Goal: Find specific page/section: Find specific page/section

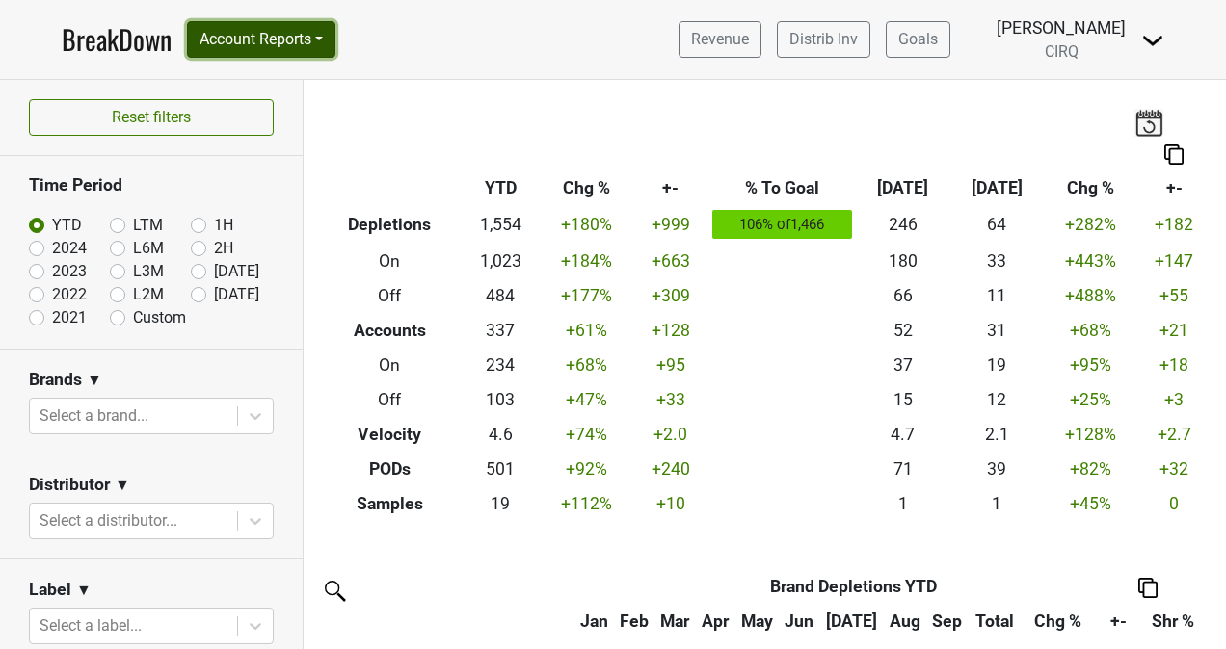
click at [297, 33] on button "Account Reports" at bounding box center [261, 39] width 148 height 37
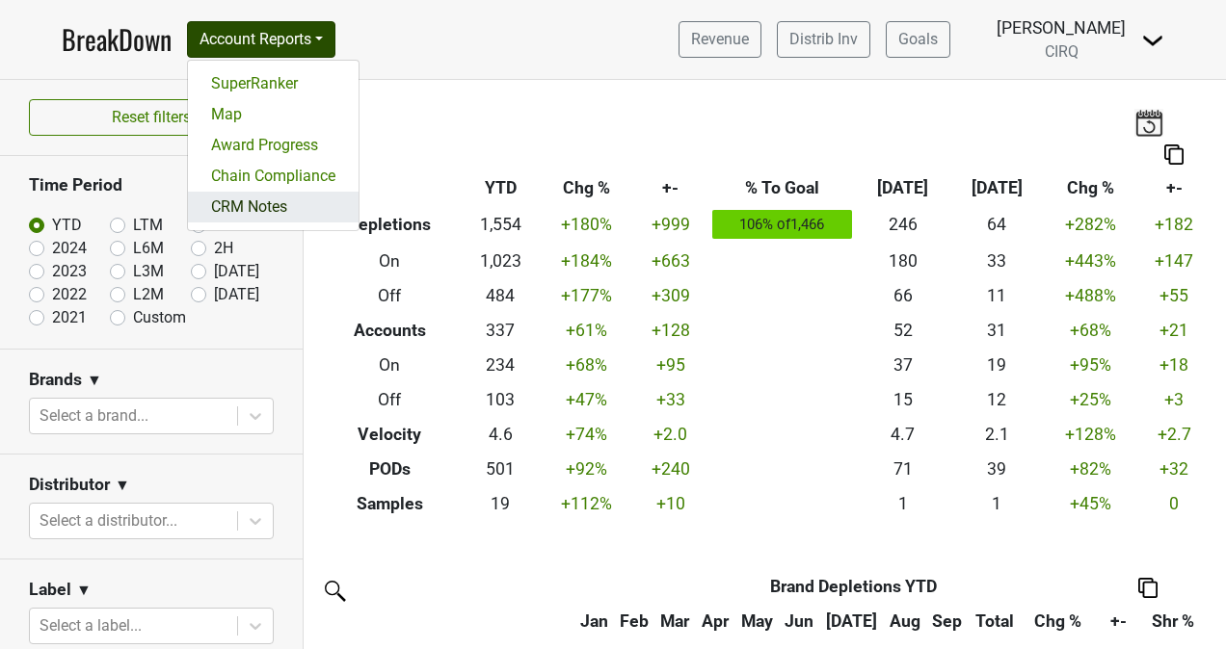
click at [274, 200] on link "CRM Notes" at bounding box center [273, 207] width 171 height 31
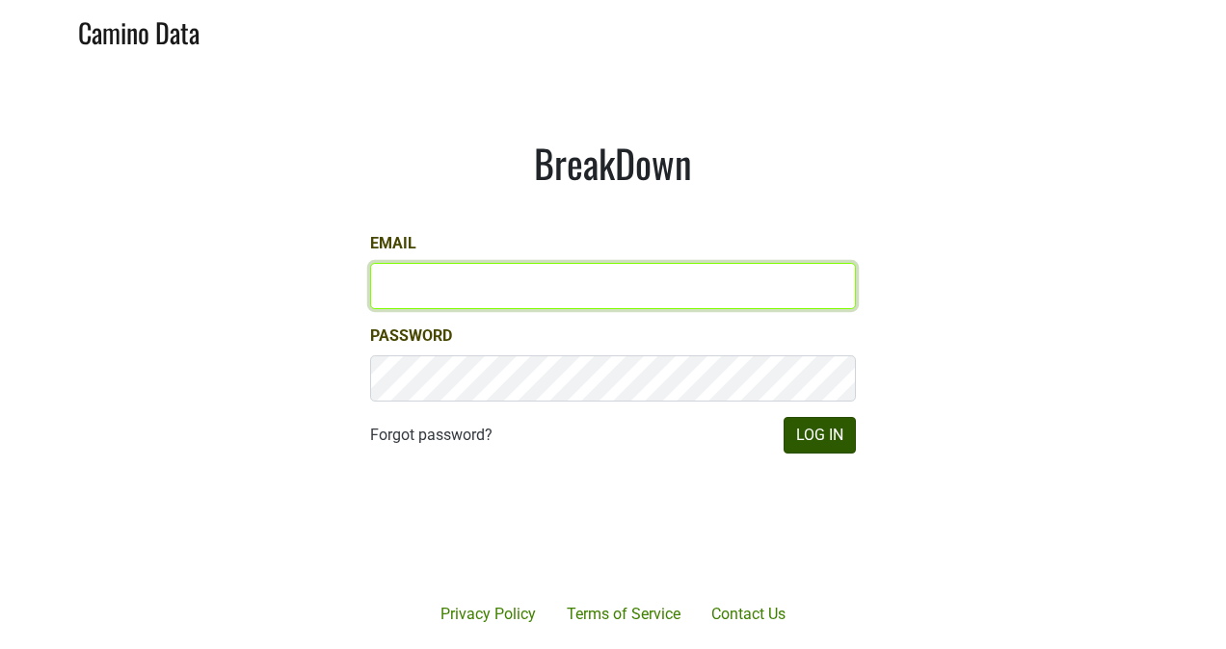
type input "kristi.sanders@brownefamilywines.com"
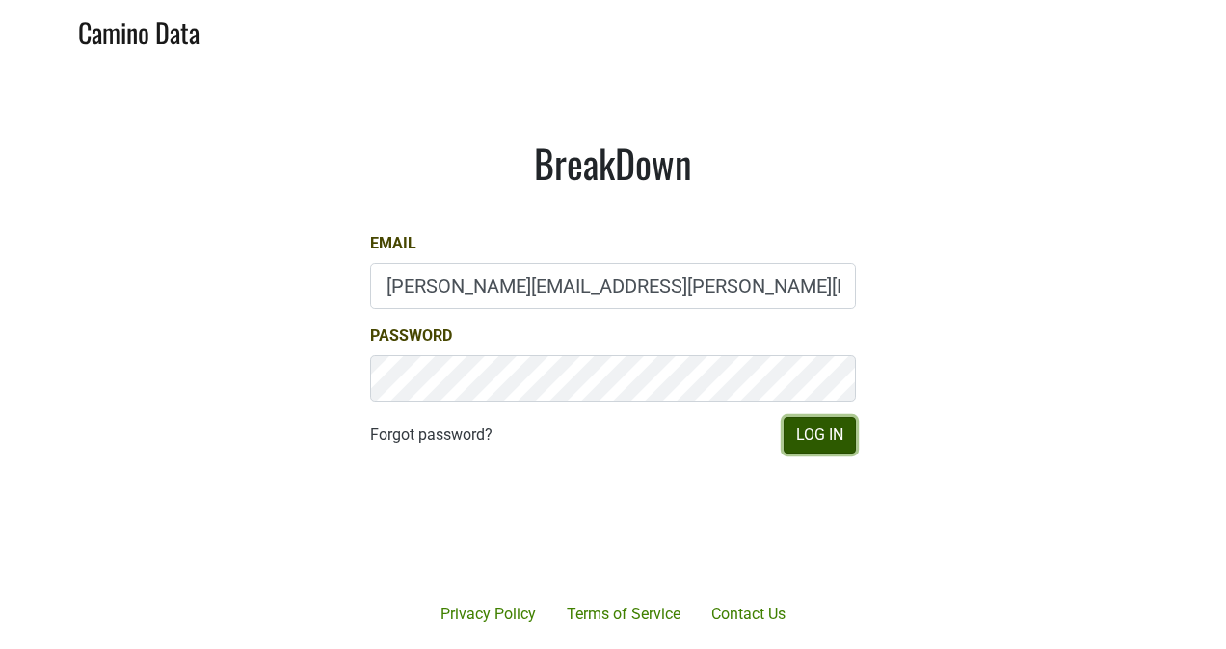
click at [845, 424] on button "Log In" at bounding box center [819, 435] width 72 height 37
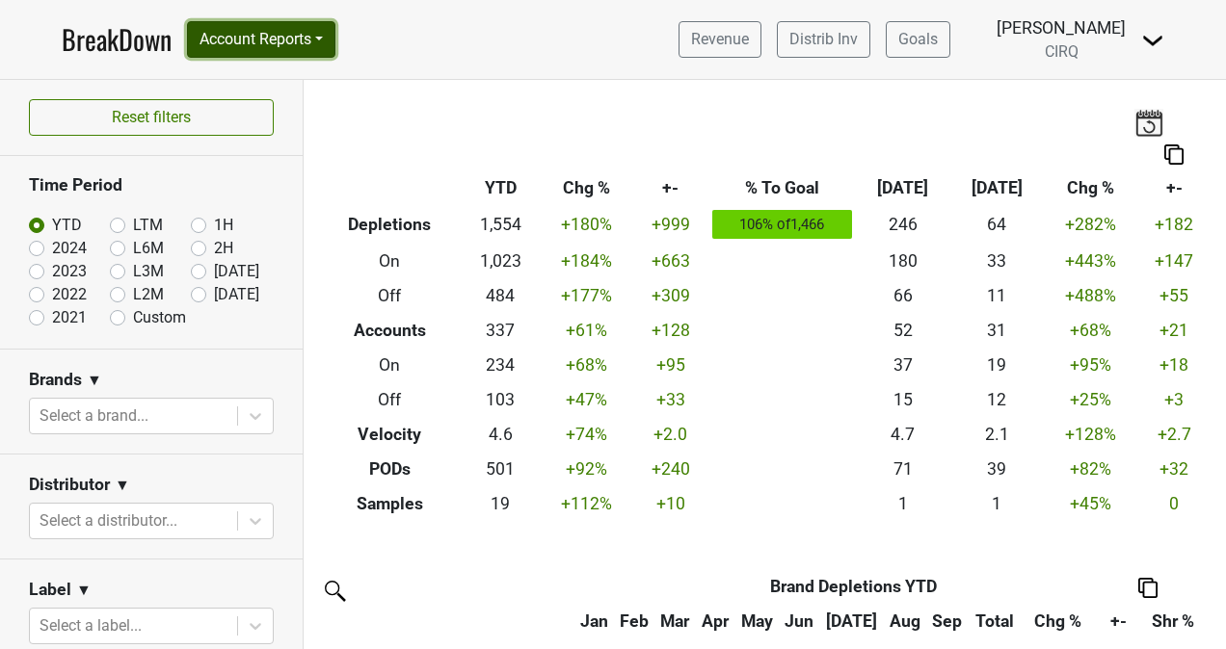
click at [241, 42] on button "Account Reports" at bounding box center [261, 39] width 148 height 37
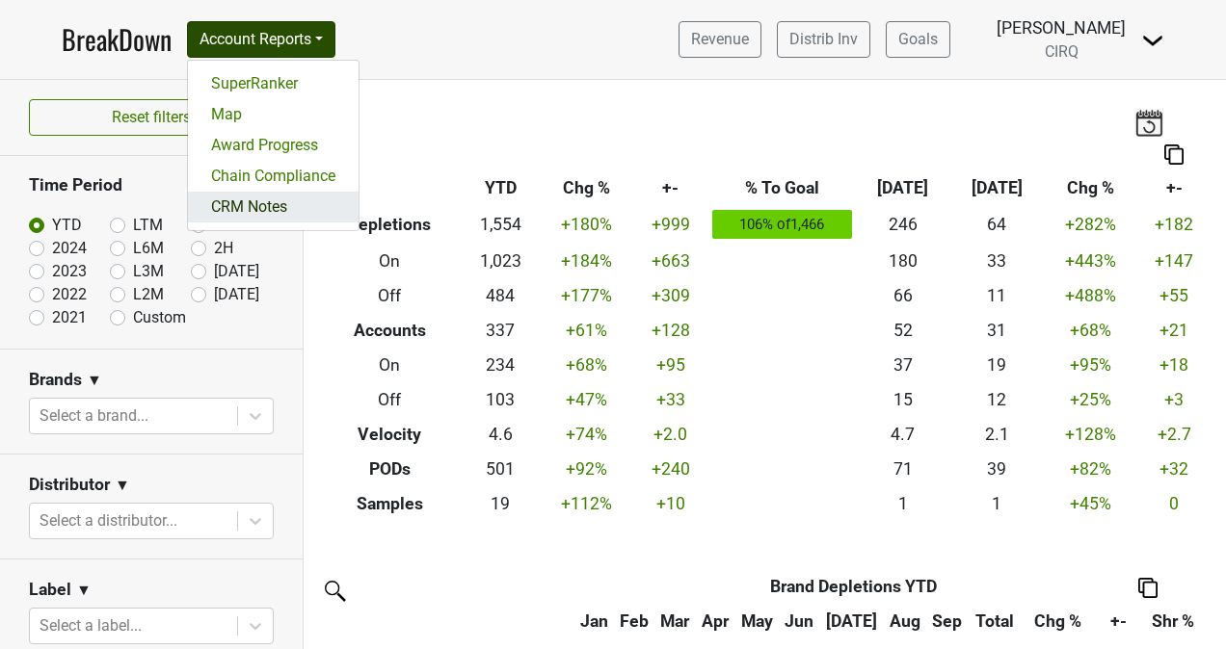
click at [262, 200] on link "CRM Notes" at bounding box center [273, 207] width 171 height 31
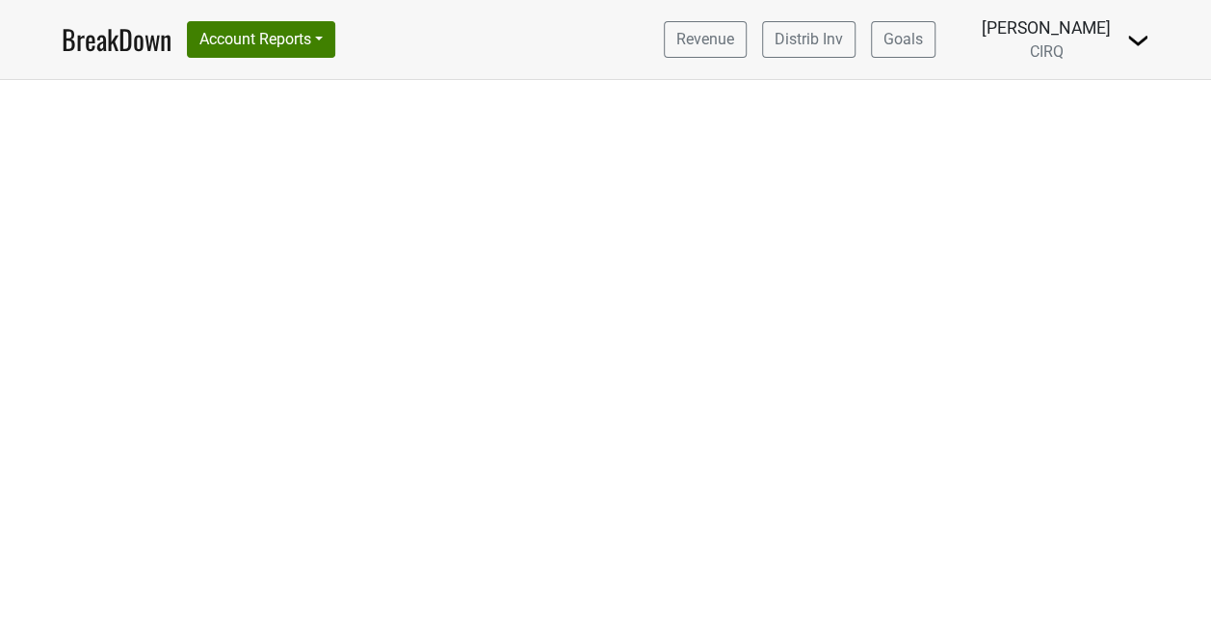
select select "CA"
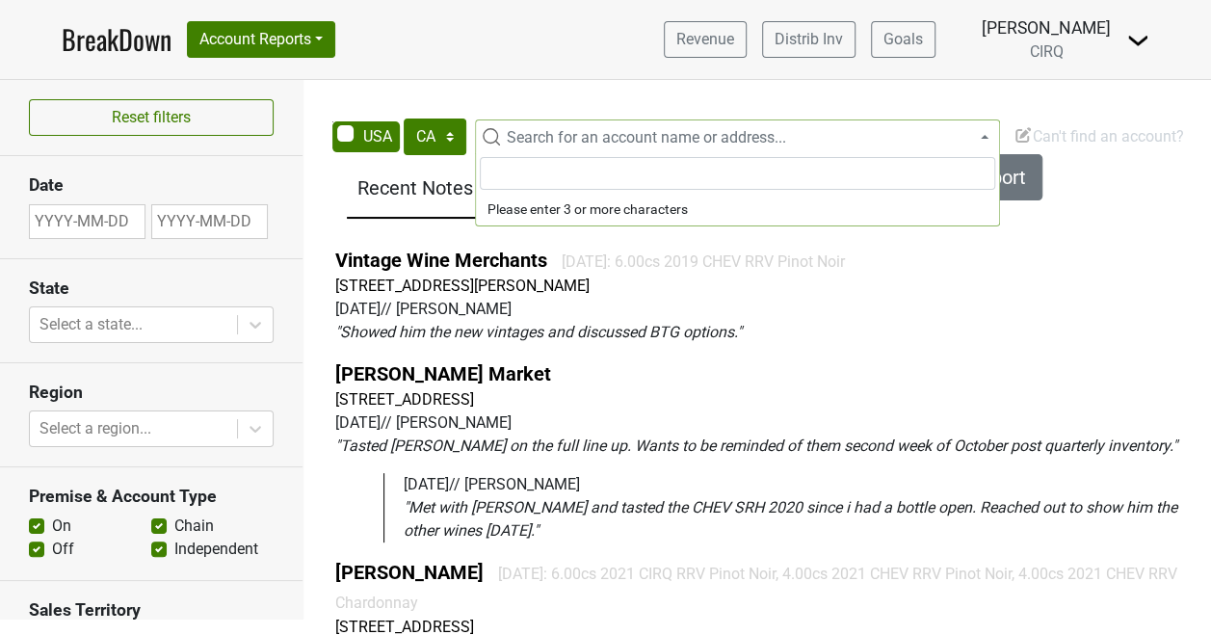
click at [617, 135] on span "Search for an account name or address..." at bounding box center [646, 137] width 279 height 18
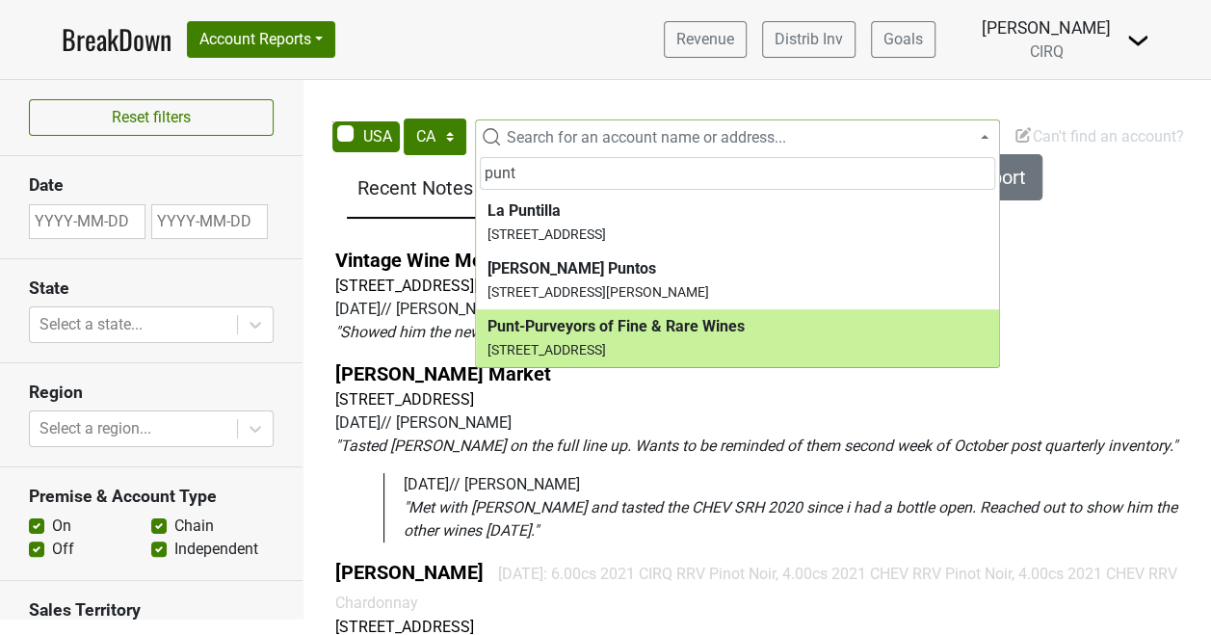
type input "punt"
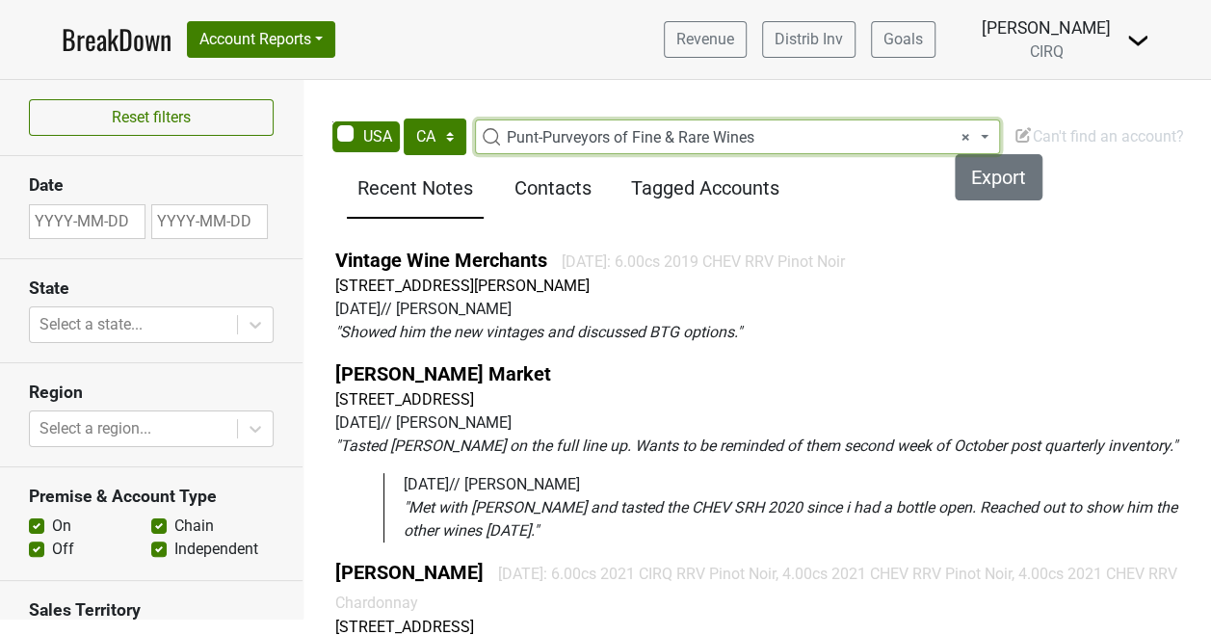
select select "123787596"
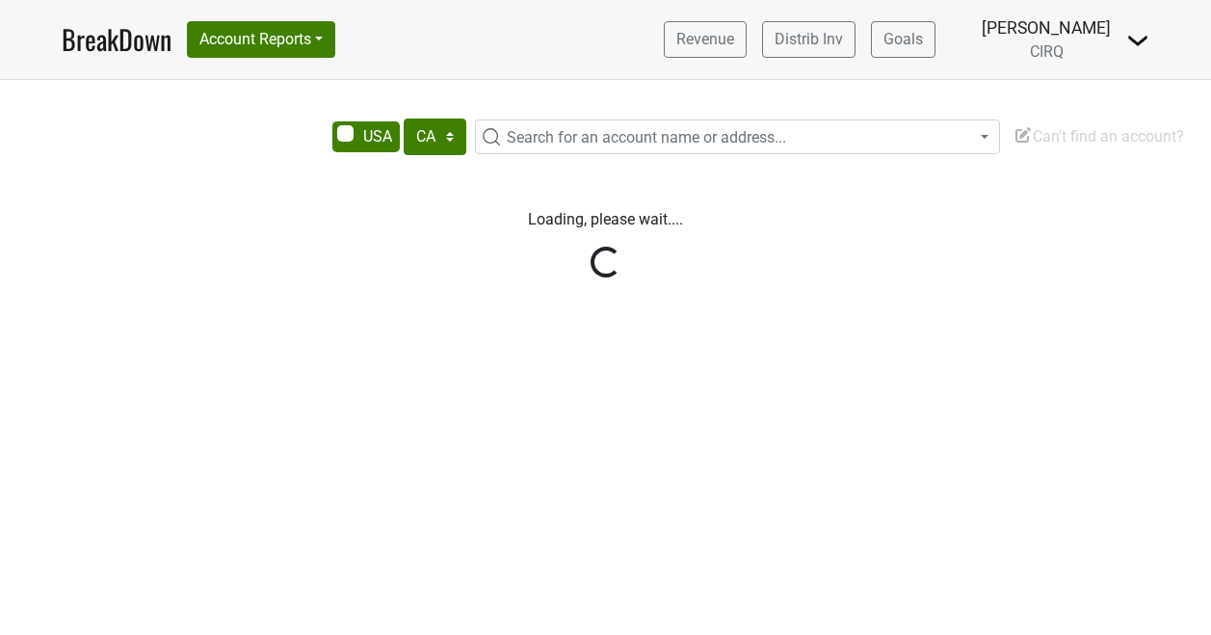
select select "CA"
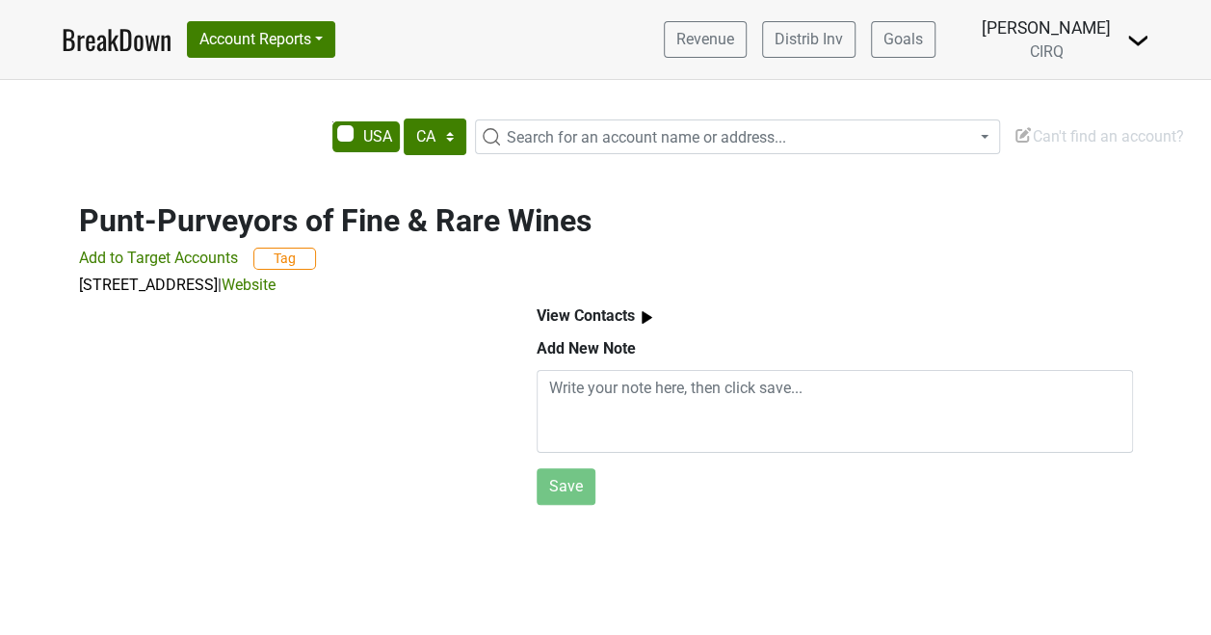
click at [572, 119] on span "Search for an account name or address..." at bounding box center [737, 136] width 525 height 35
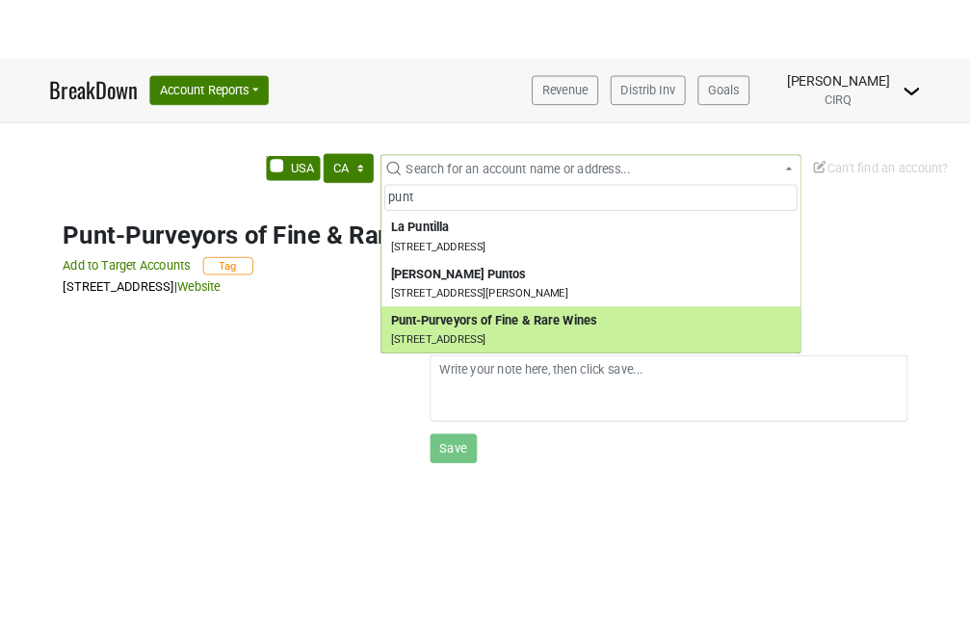
scroll to position [14, 0]
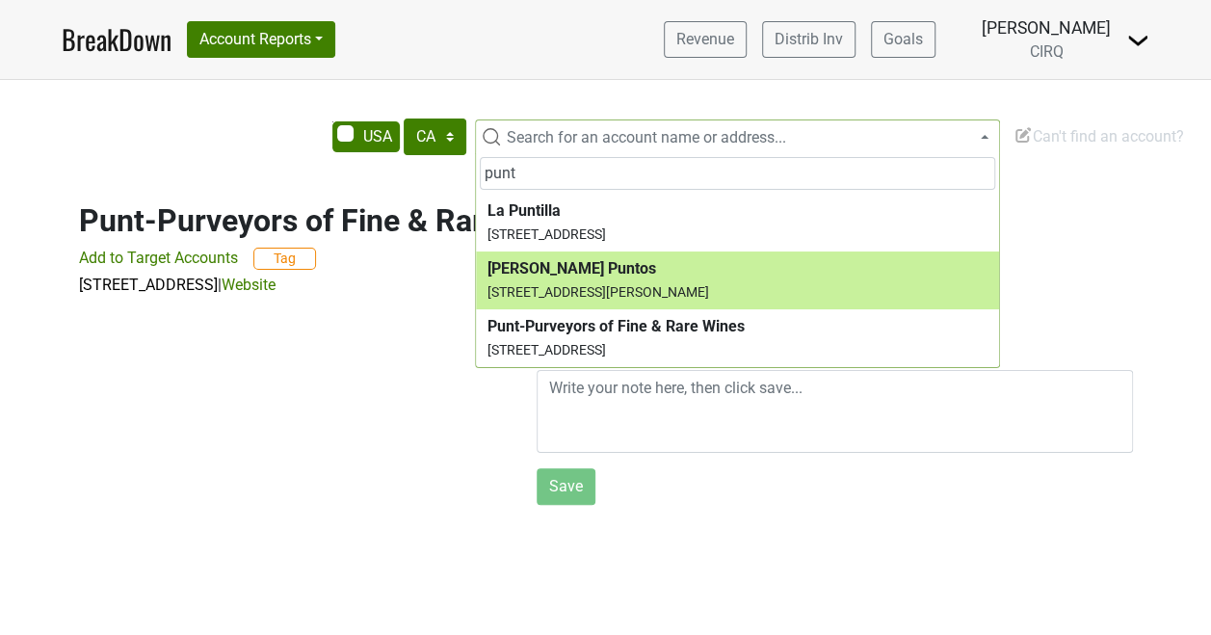
type input "punt"
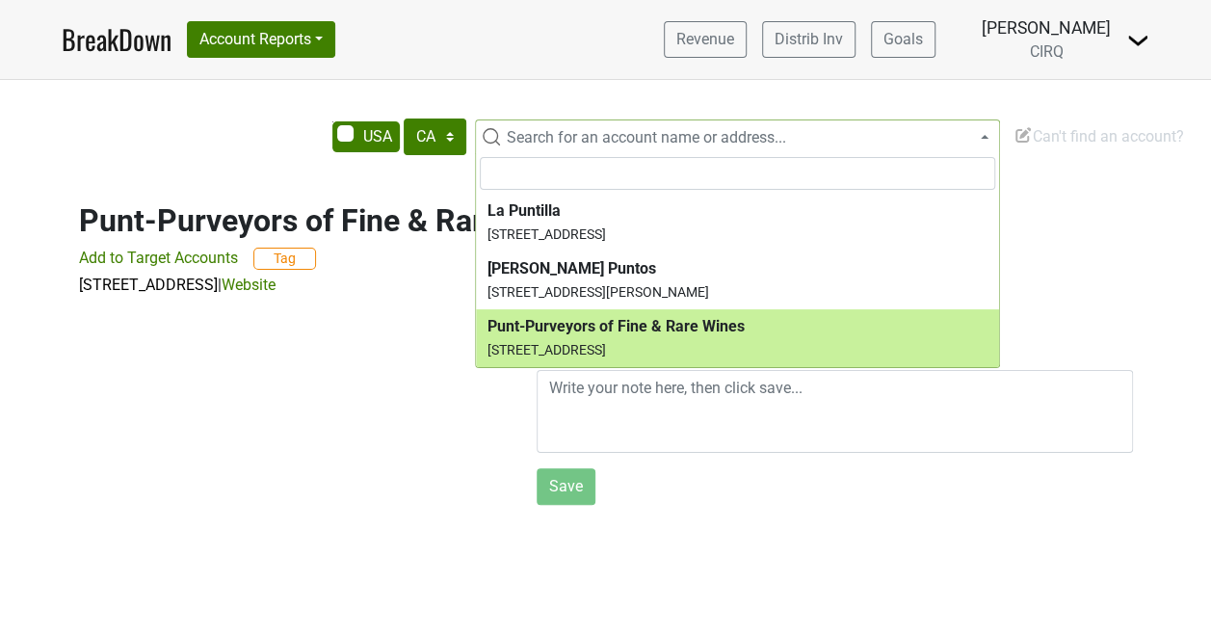
click at [252, 464] on div at bounding box center [286, 404] width 458 height 215
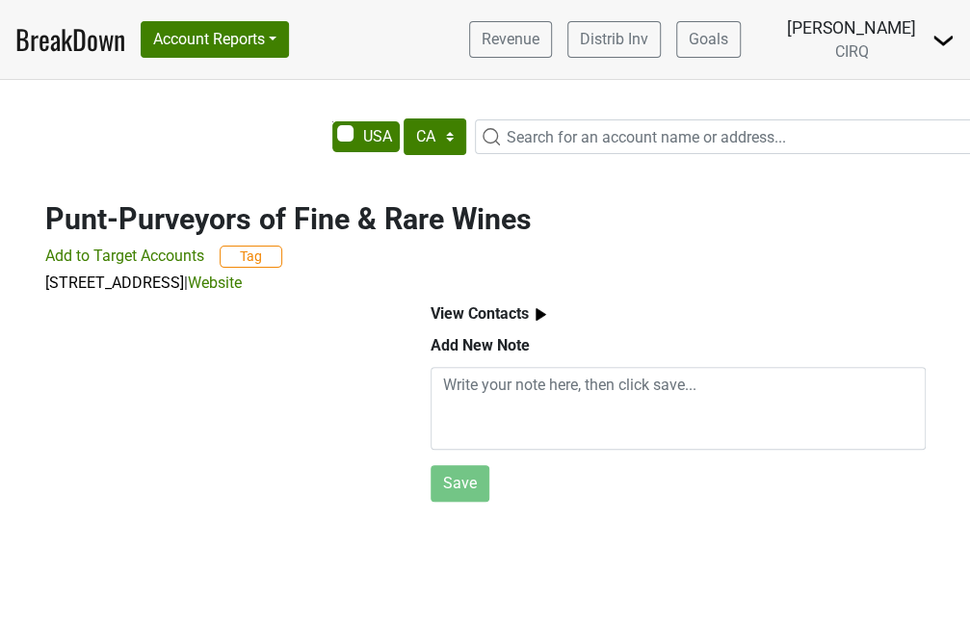
click at [91, 49] on nav "BreakDown Account Reports SuperRanker Map Award Progress Chain Compliance CRM N…" at bounding box center [485, 39] width 970 height 79
click at [106, 28] on link "BreakDown" at bounding box center [70, 39] width 110 height 40
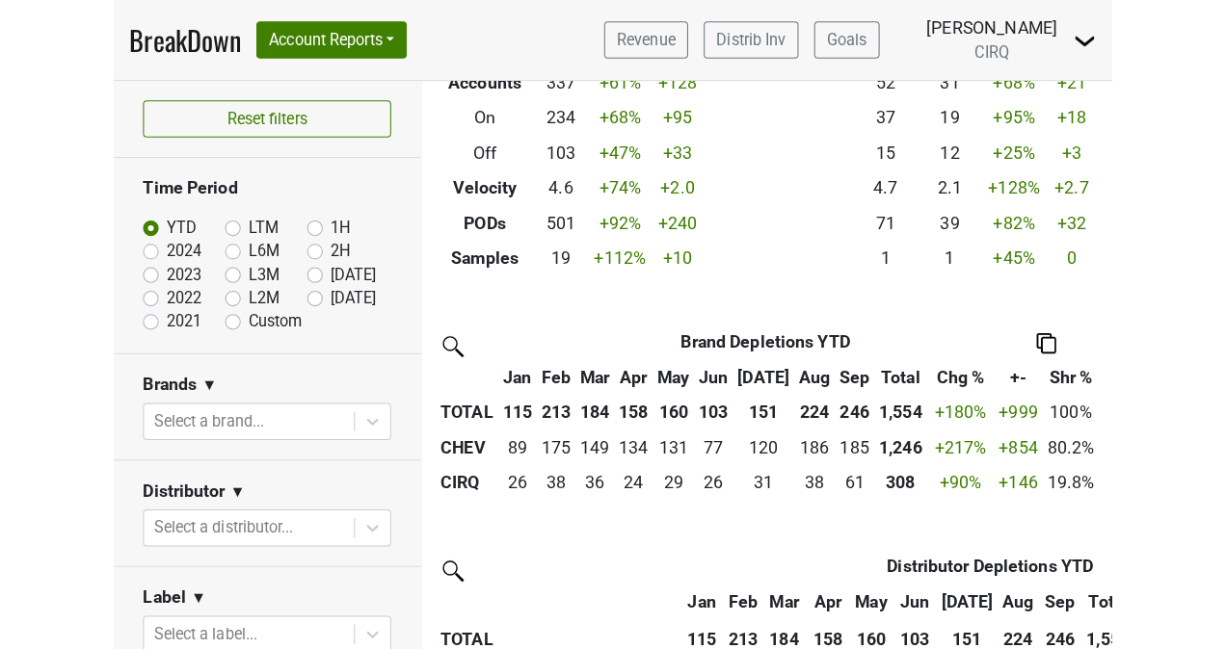
scroll to position [249, 0]
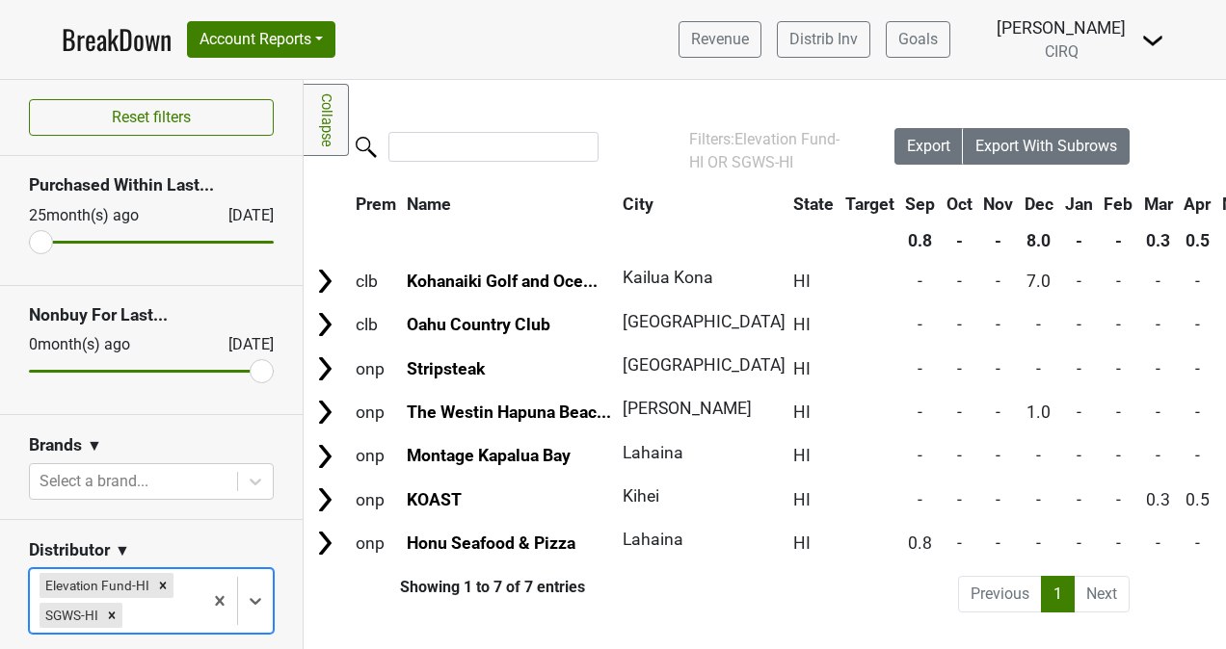
scroll to position [0, 85]
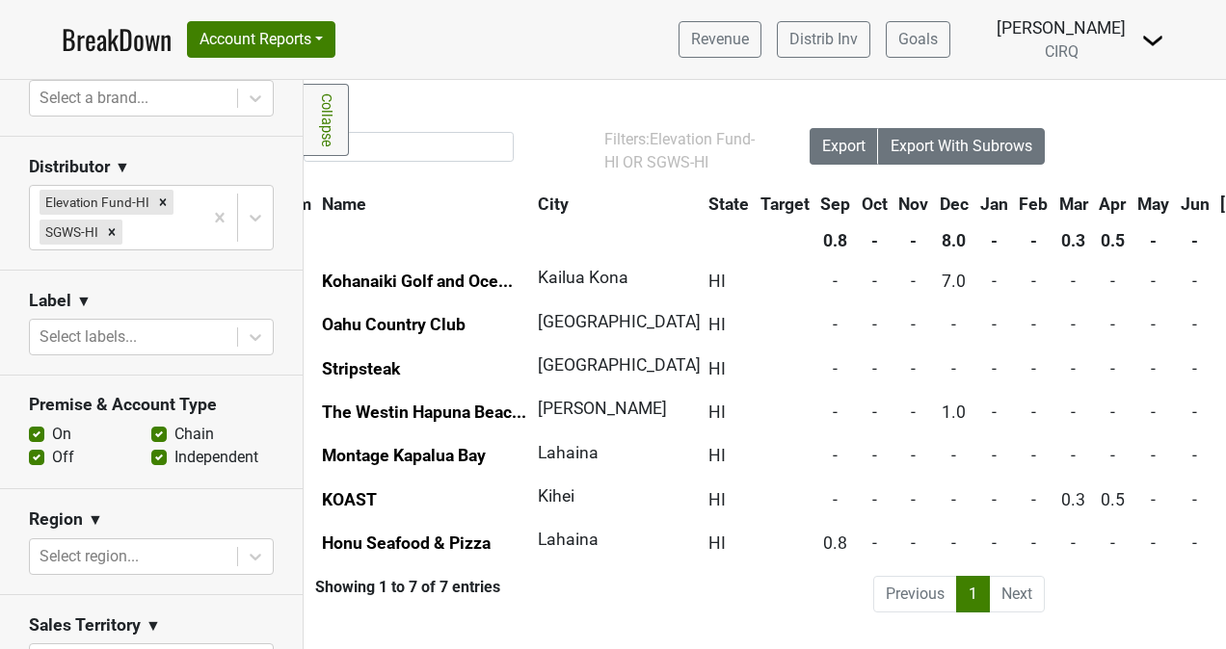
click at [617, 150] on div "Filters: Elevation Fund-HI OR SGWS-HI" at bounding box center [679, 151] width 151 height 46
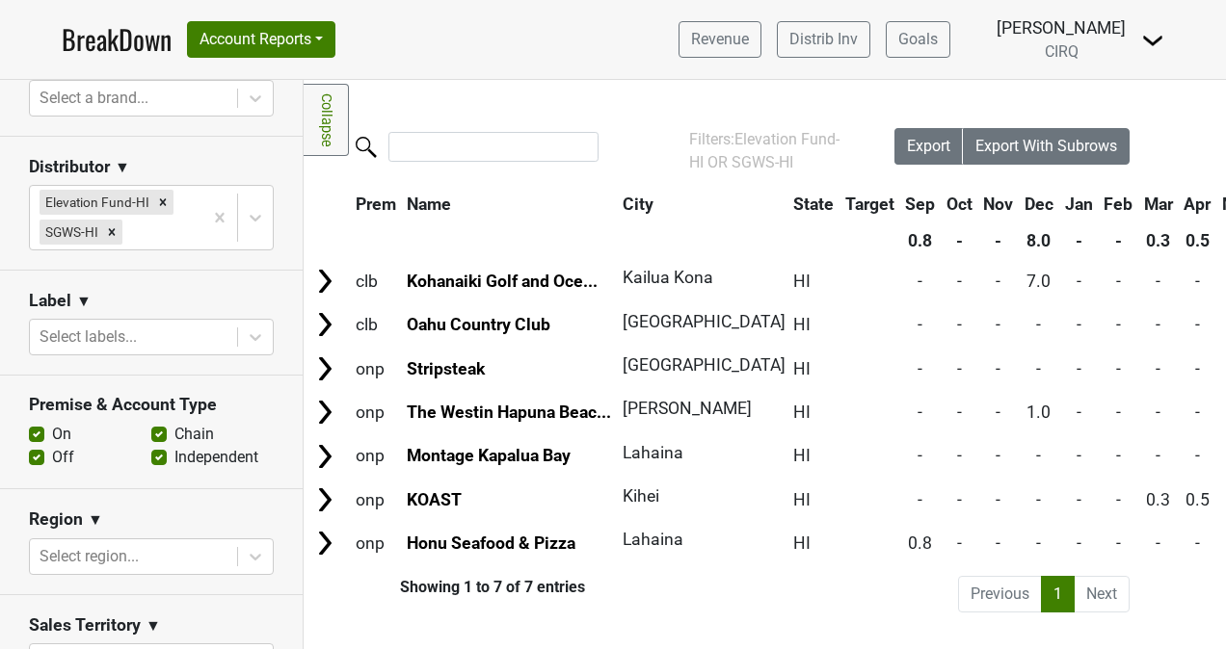
click at [112, 40] on link "BreakDown" at bounding box center [117, 39] width 110 height 40
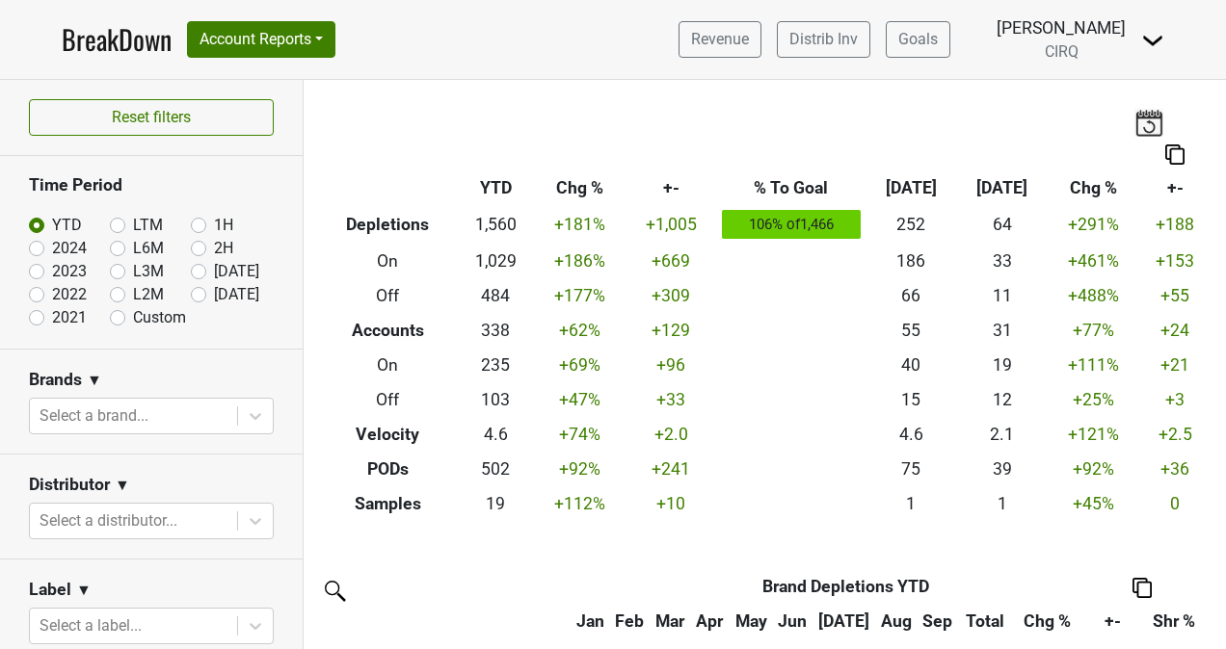
click at [119, 56] on link "BreakDown" at bounding box center [117, 39] width 110 height 40
